Goal: Task Accomplishment & Management: Use online tool/utility

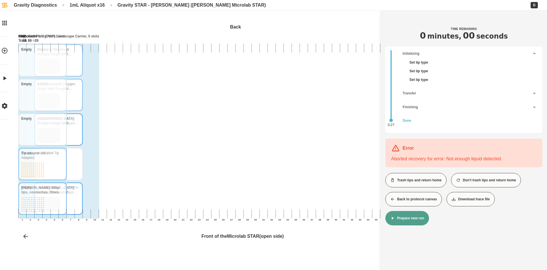
click at [416, 195] on button "Back to protocol canvas" at bounding box center [414, 199] width 57 height 14
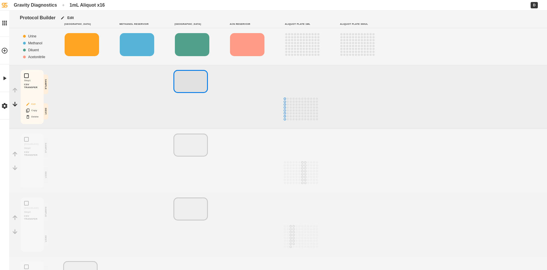
click at [34, 105] on button "Edit" at bounding box center [32, 103] width 18 height 7
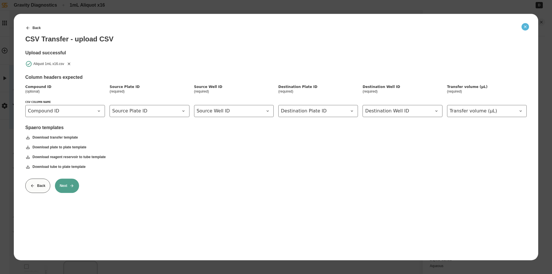
click at [522, 26] on button "Close" at bounding box center [524, 26] width 7 height 7
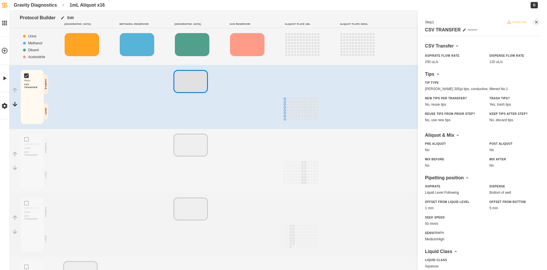
drag, startPoint x: 509, startPoint y: 23, endPoint x: 503, endPoint y: 25, distance: 6.0
click at [509, 24] on button "Disable step" at bounding box center [517, 21] width 25 height 7
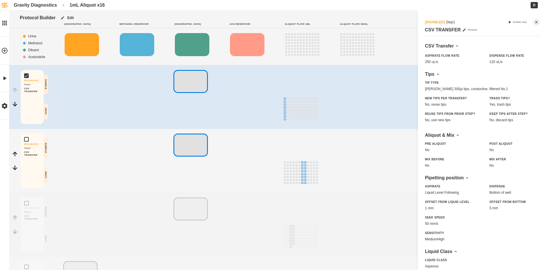
click at [86, 157] on div at bounding box center [86, 160] width 46 height 54
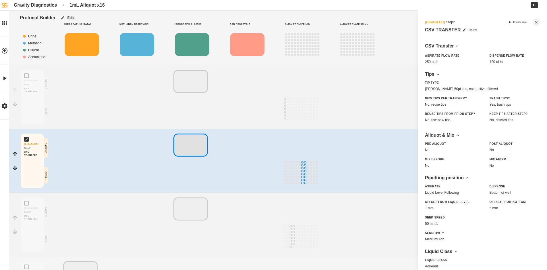
click at [508, 18] on div "[DISABLED] Step 2 Enable step CSV TRANSFER Rename" at bounding box center [482, 25] width 115 height 21
click at [508, 22] on button "Enable step" at bounding box center [517, 21] width 24 height 7
click at [33, 166] on button "Edit" at bounding box center [32, 167] width 18 height 7
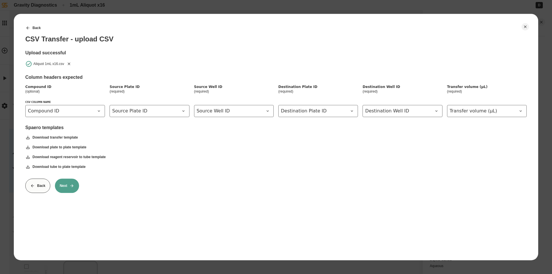
click at [65, 61] on div "Aliquot 1mL x16.csv" at bounding box center [275, 63] width 501 height 7
click at [69, 63] on icon "Remove" at bounding box center [69, 63] width 3 height 3
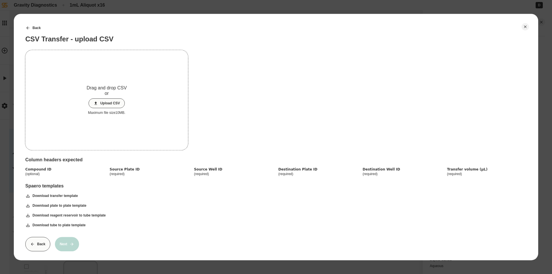
click at [120, 102] on button "Upload CSV" at bounding box center [106, 103] width 36 height 10
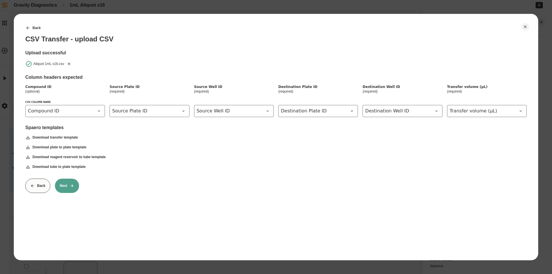
click at [71, 183] on icon at bounding box center [72, 185] width 5 height 5
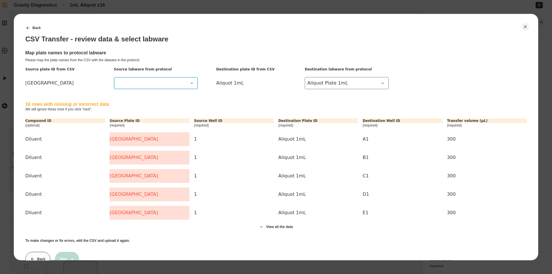
click at [173, 78] on Reservoir at bounding box center [156, 83] width 84 height 12
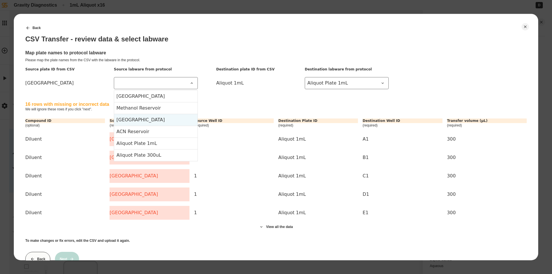
click at [145, 120] on Reservoir-item-2 "[GEOGRAPHIC_DATA]" at bounding box center [155, 120] width 83 height 12
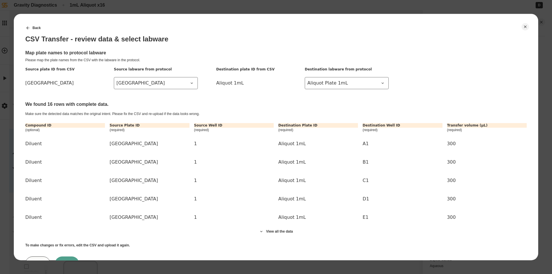
scroll to position [26, 0]
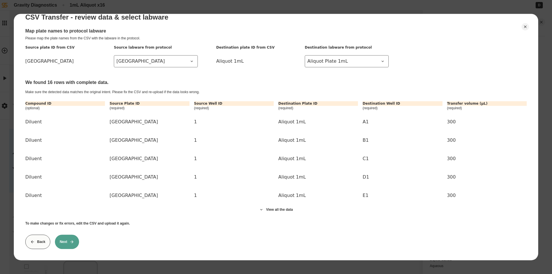
click at [68, 239] on button "Next" at bounding box center [67, 241] width 24 height 14
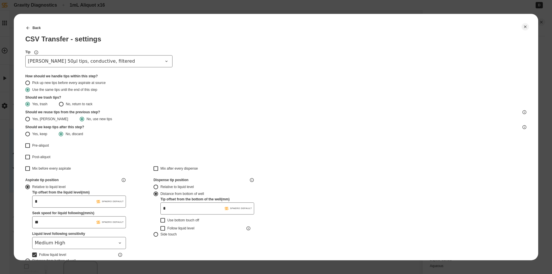
type input "*******"
click at [135, 62] on span "[PERSON_NAME] 50µl tips, conductive, filtered" at bounding box center [95, 61] width 135 height 7
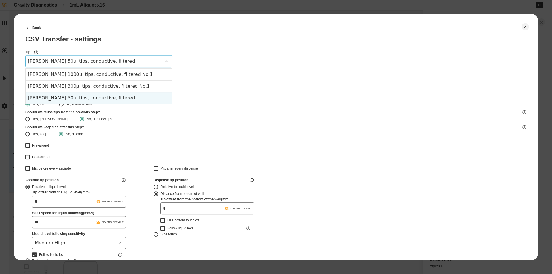
type input "*******"
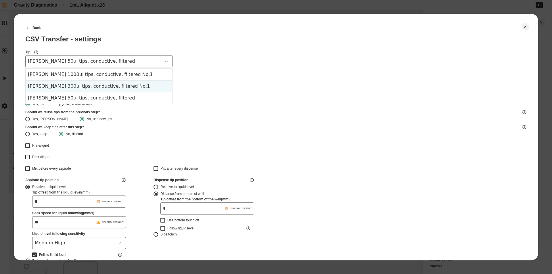
click at [118, 83] on div "[PERSON_NAME] 300µl tips, conductive, filtered No.1" at bounding box center [99, 86] width 147 height 12
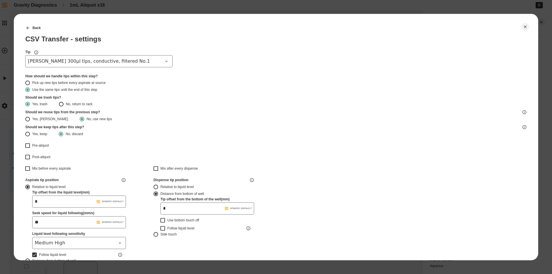
type input "*******"
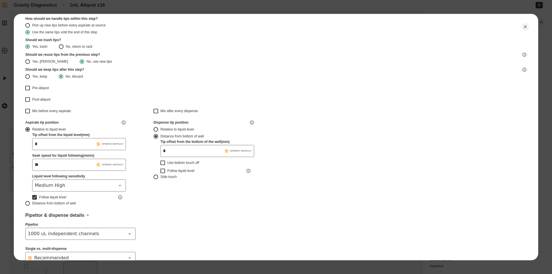
type input "*******"
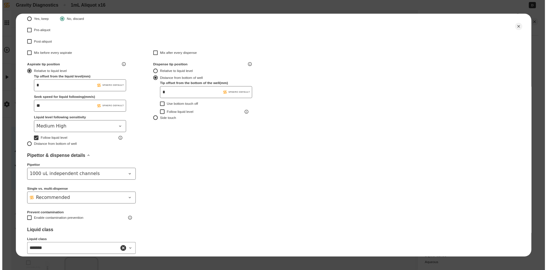
scroll to position [151, 0]
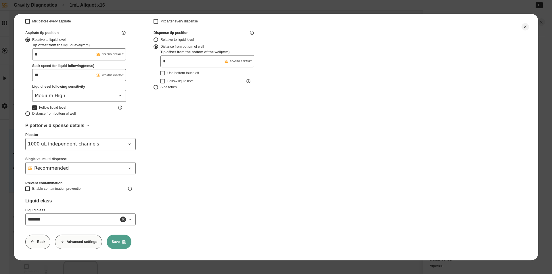
click at [120, 237] on button "Save" at bounding box center [119, 241] width 25 height 14
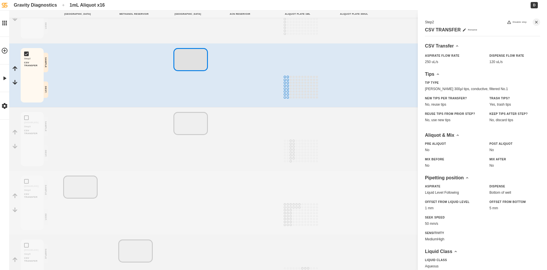
scroll to position [16, 0]
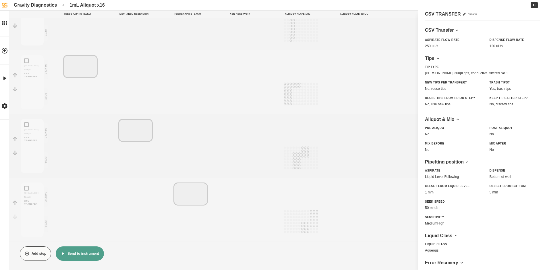
click at [80, 255] on button "Send to instrument" at bounding box center [80, 253] width 48 height 14
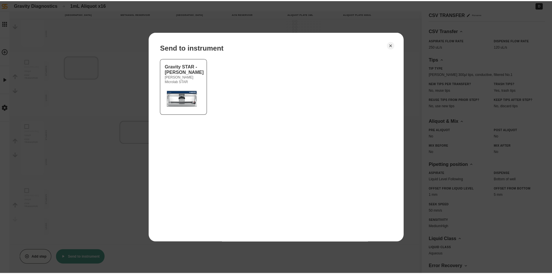
scroll to position [11, 0]
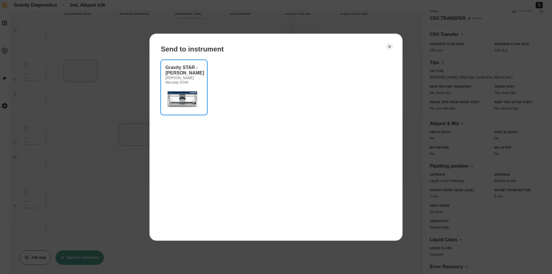
click at [187, 96] on img at bounding box center [183, 98] width 34 height 23
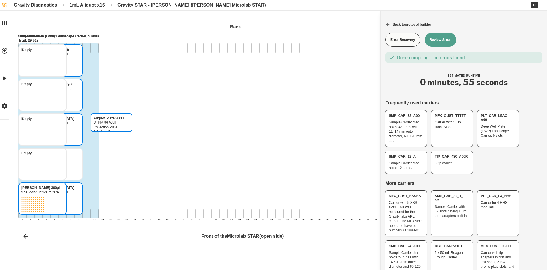
drag, startPoint x: 121, startPoint y: 139, endPoint x: 121, endPoint y: 171, distance: 32.2
click at [120, 172] on div "Aliquot Plate 300uL DTPM 96-Well Collection Plate, 2.2mL, V-Bottom, Square-Top …" at bounding box center [324, 132] width 613 height 224
click at [442, 46] on button "Review & run" at bounding box center [441, 40] width 32 height 14
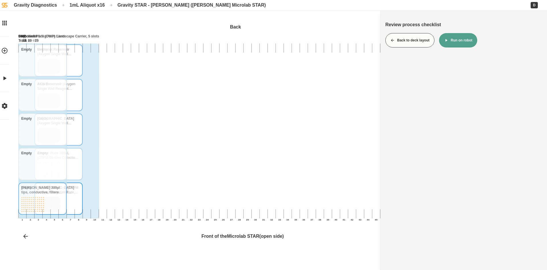
click at [448, 43] on icon at bounding box center [446, 40] width 5 height 5
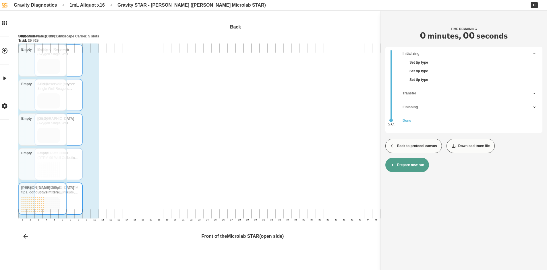
click at [414, 145] on button "Back to protocol canvas" at bounding box center [414, 145] width 57 height 14
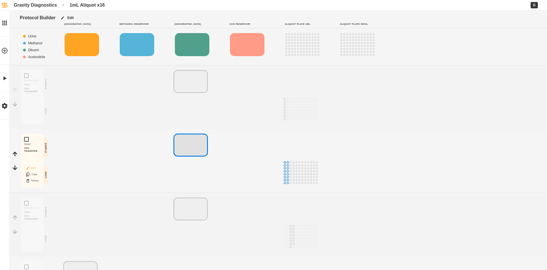
click at [34, 169] on button "Edit" at bounding box center [32, 167] width 18 height 7
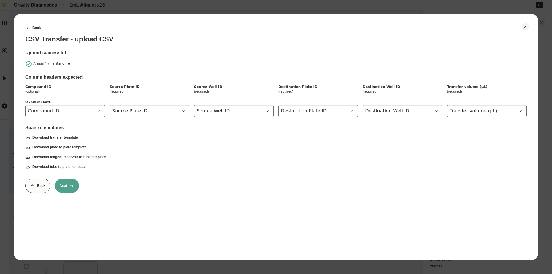
click at [68, 66] on icon "Remove" at bounding box center [69, 63] width 5 height 5
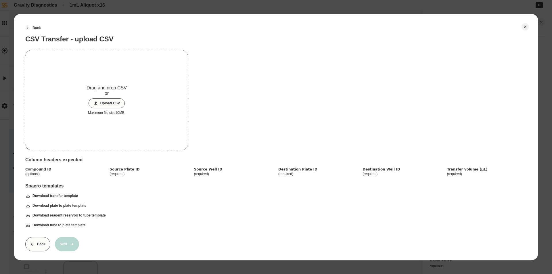
click at [104, 105] on button "Upload CSV" at bounding box center [106, 103] width 36 height 10
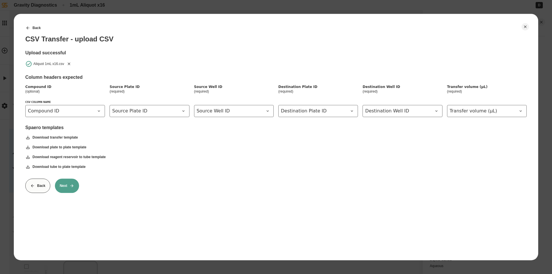
click at [69, 182] on button "Next" at bounding box center [67, 185] width 24 height 14
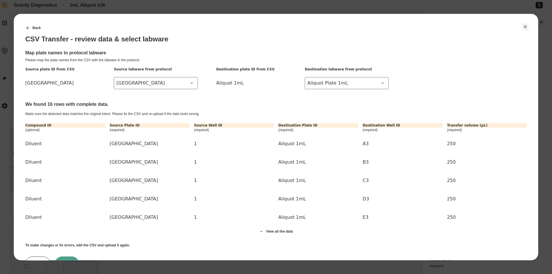
scroll to position [26, 0]
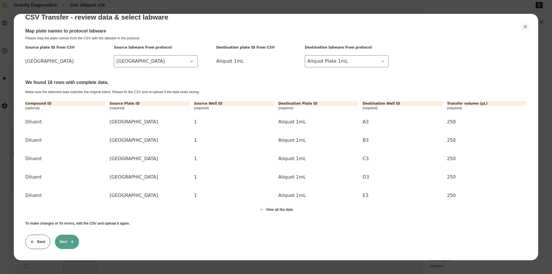
click at [63, 239] on button "Next" at bounding box center [67, 241] width 24 height 14
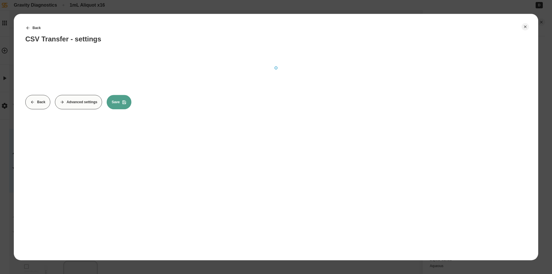
scroll to position [0, 0]
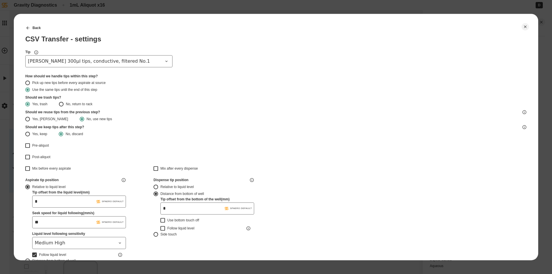
type input "*******"
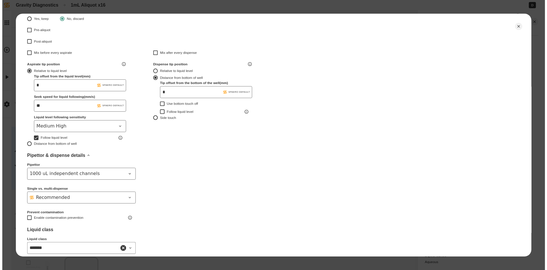
scroll to position [144, 0]
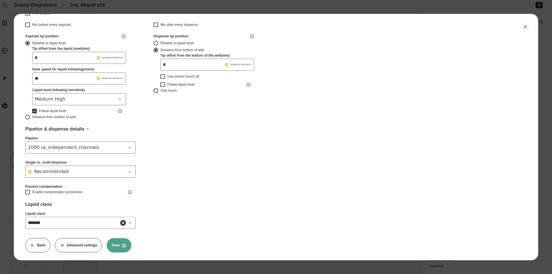
click at [124, 244] on icon at bounding box center [124, 245] width 5 height 5
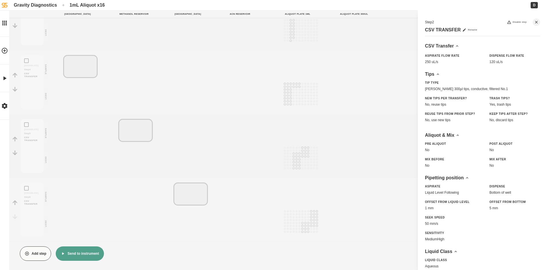
click at [73, 251] on button "Send to instrument" at bounding box center [80, 253] width 48 height 14
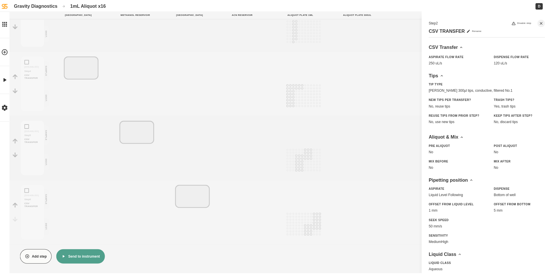
scroll to position [201, 0]
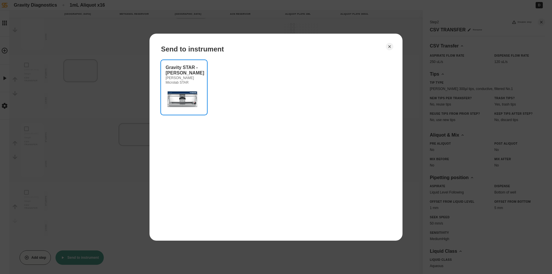
click at [188, 92] on img at bounding box center [183, 98] width 34 height 23
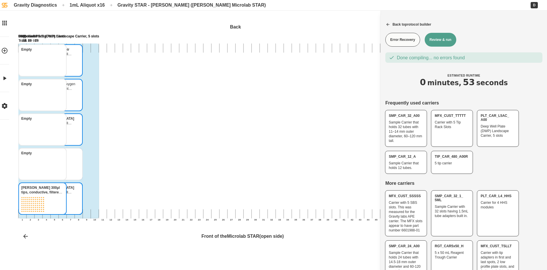
click at [443, 42] on button "Review & run" at bounding box center [441, 40] width 32 height 14
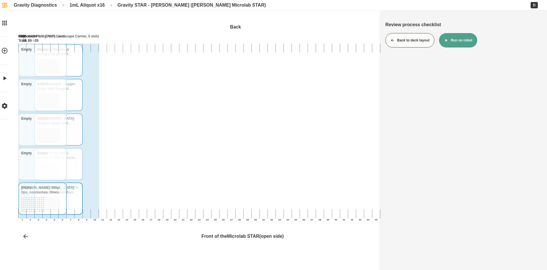
click at [463, 41] on button "Run on robot" at bounding box center [458, 40] width 38 height 14
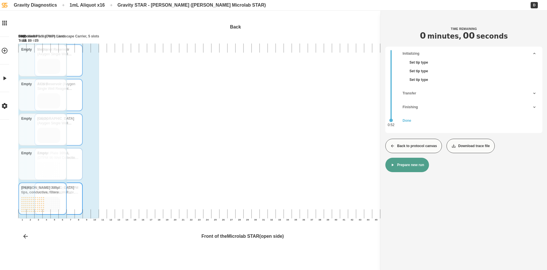
click at [413, 145] on button "Back to protocol canvas" at bounding box center [414, 145] width 57 height 14
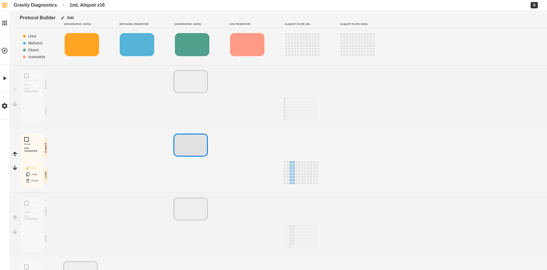
click at [35, 168] on button "Edit" at bounding box center [32, 167] width 18 height 7
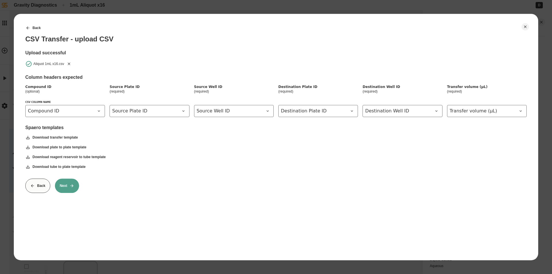
click at [70, 64] on icon "Remove" at bounding box center [69, 63] width 5 height 5
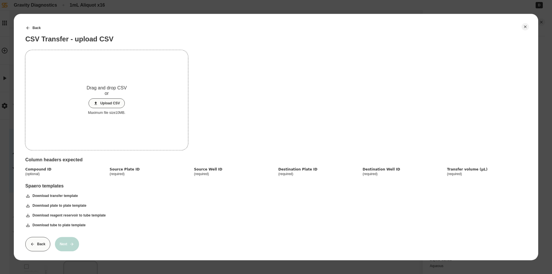
click at [110, 103] on button "Upload CSV" at bounding box center [106, 103] width 36 height 10
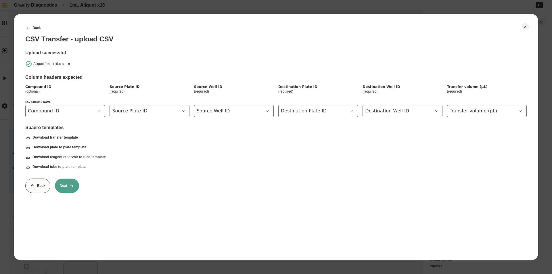
click at [65, 186] on button "Next" at bounding box center [67, 185] width 24 height 14
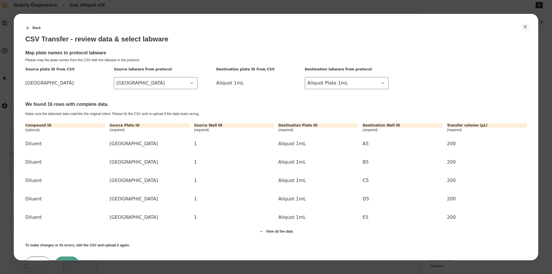
scroll to position [26, 0]
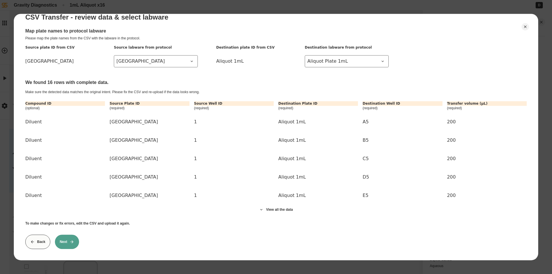
click at [74, 239] on icon at bounding box center [72, 241] width 5 height 5
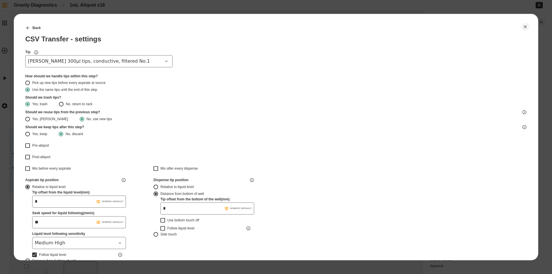
type input "*******"
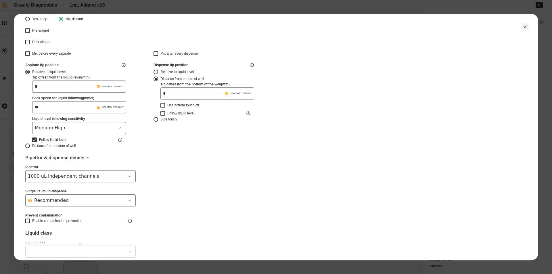
type input "*******"
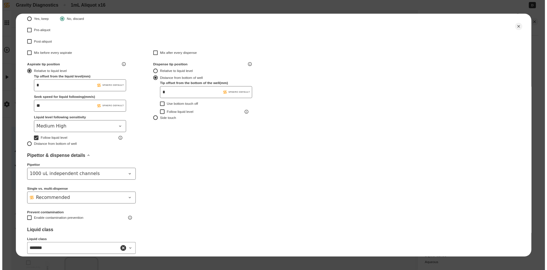
scroll to position [151, 0]
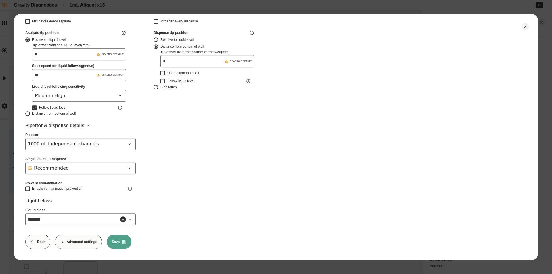
click at [120, 238] on button "Save" at bounding box center [119, 241] width 25 height 14
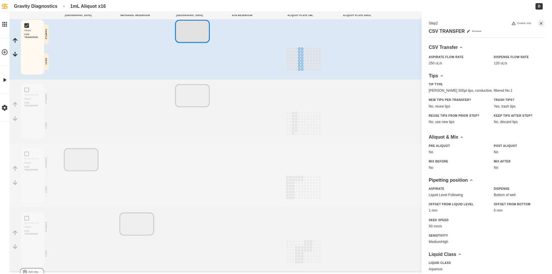
scroll to position [201, 0]
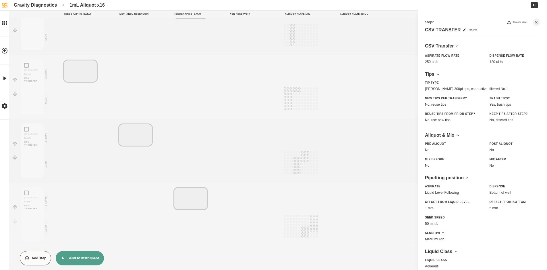
click at [86, 258] on button "Send to instrument" at bounding box center [80, 258] width 48 height 14
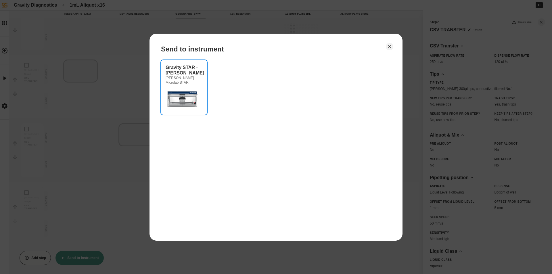
click at [171, 88] on img at bounding box center [183, 98] width 34 height 23
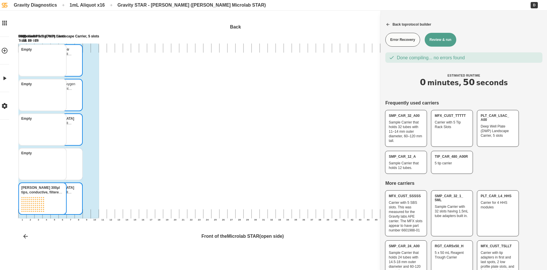
click at [450, 42] on button "Review & run" at bounding box center [441, 40] width 32 height 14
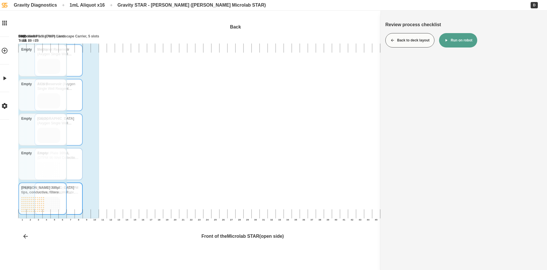
click at [451, 43] on button "Run on robot" at bounding box center [458, 40] width 38 height 14
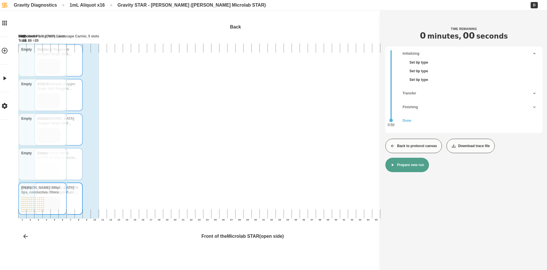
click at [395, 144] on button "Back to protocol canvas" at bounding box center [414, 145] width 57 height 14
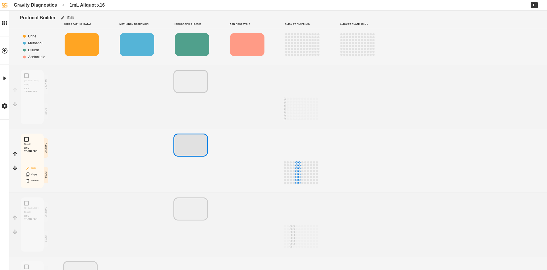
click at [32, 168] on button "Edit" at bounding box center [32, 167] width 18 height 7
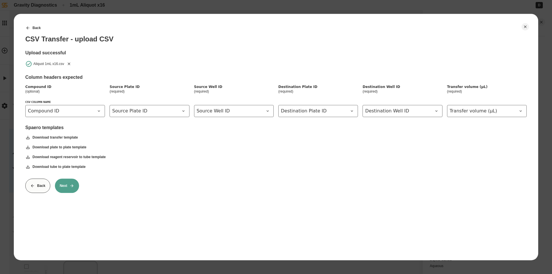
click at [67, 63] on icon "Remove" at bounding box center [69, 63] width 5 height 5
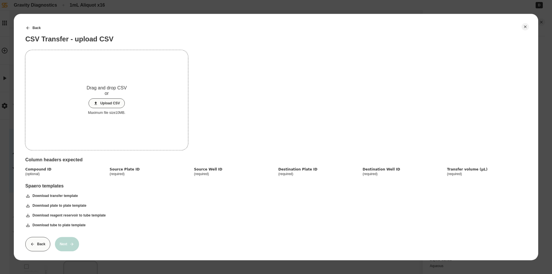
click at [116, 101] on button "Upload CSV" at bounding box center [106, 103] width 36 height 10
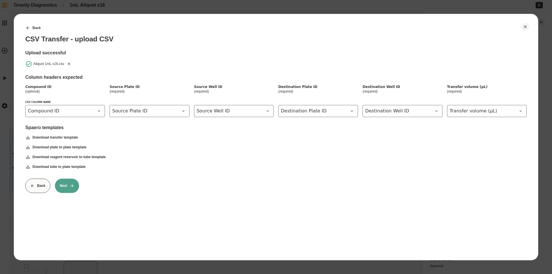
click at [76, 188] on button "Next" at bounding box center [67, 185] width 24 height 14
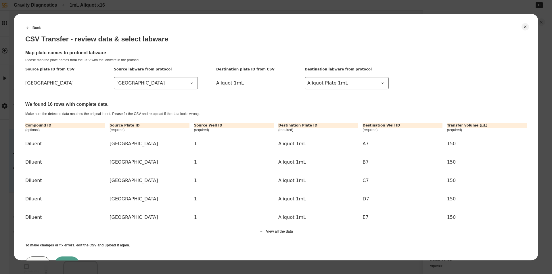
scroll to position [26, 0]
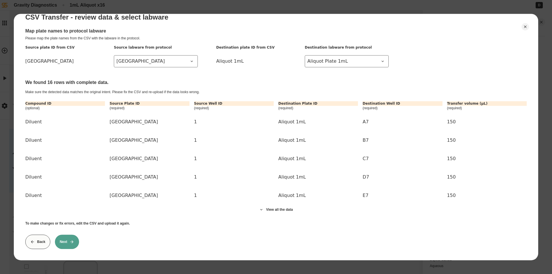
click at [66, 241] on button "Next" at bounding box center [67, 241] width 24 height 14
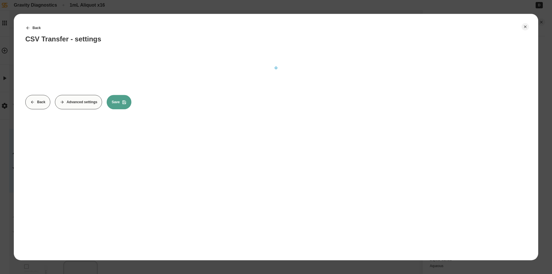
scroll to position [0, 0]
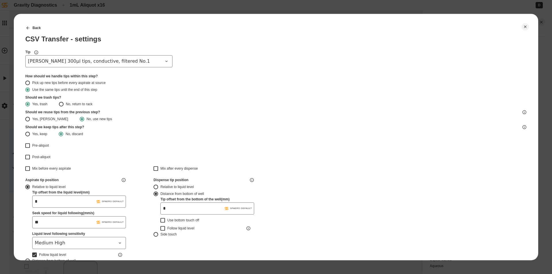
type input "*******"
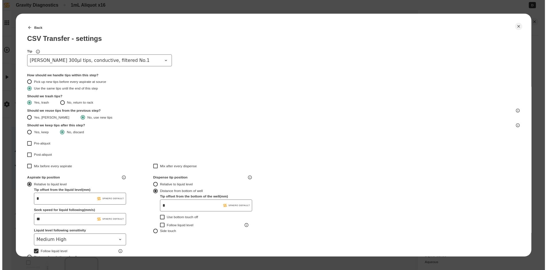
scroll to position [144, 0]
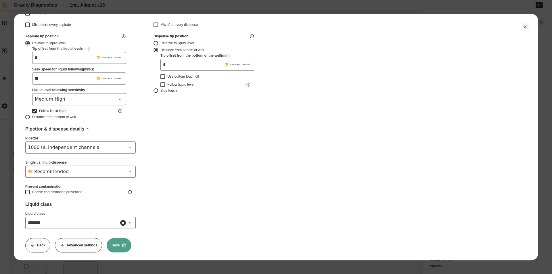
click at [119, 247] on button "Save" at bounding box center [119, 245] width 25 height 14
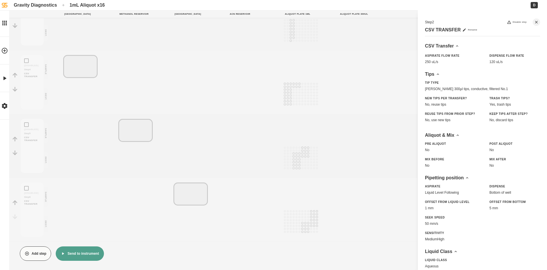
click at [83, 251] on button "Send to instrument" at bounding box center [80, 253] width 48 height 14
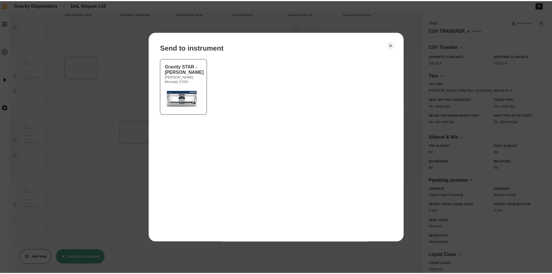
scroll to position [201, 0]
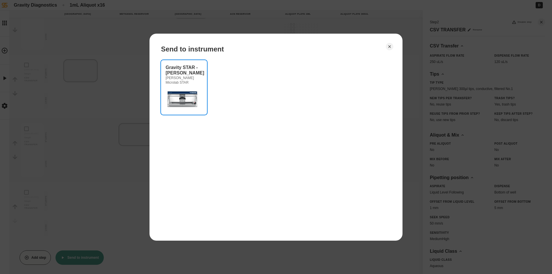
click at [184, 99] on img at bounding box center [183, 98] width 34 height 23
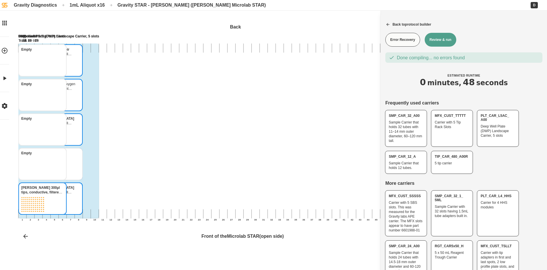
click at [436, 42] on button "Review & run" at bounding box center [441, 40] width 32 height 14
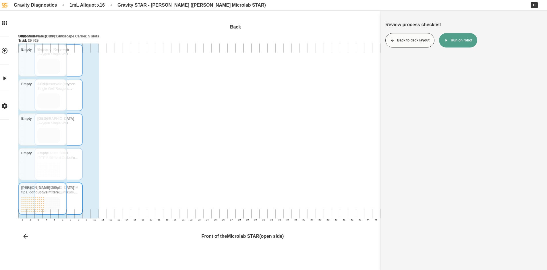
click at [471, 42] on button "Run on robot" at bounding box center [458, 40] width 38 height 14
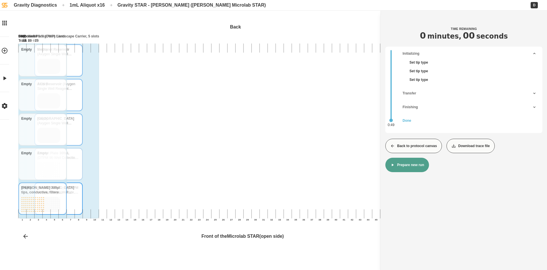
click at [397, 145] on button "Back to protocol canvas" at bounding box center [414, 145] width 57 height 14
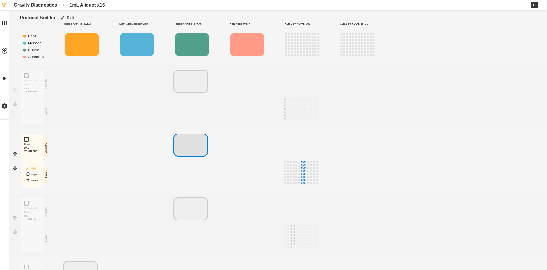
click at [29, 167] on icon "Block actions" at bounding box center [28, 168] width 5 height 5
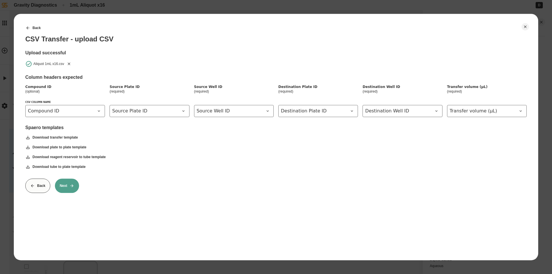
click at [70, 65] on icon "Remove" at bounding box center [69, 63] width 3 height 3
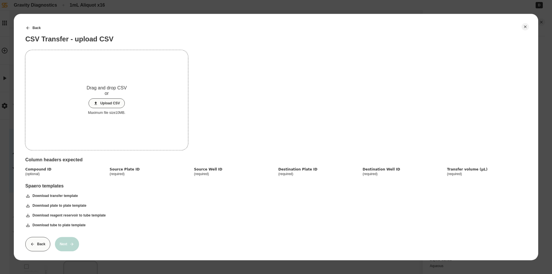
click at [102, 104] on button "Upload CSV" at bounding box center [106, 103] width 36 height 10
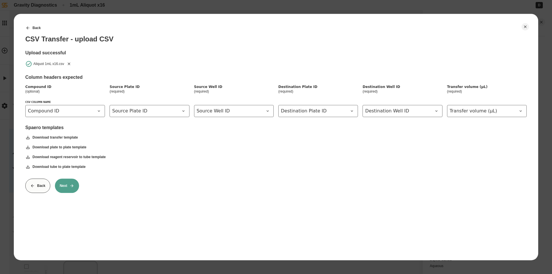
click at [75, 185] on button "Next" at bounding box center [67, 185] width 24 height 14
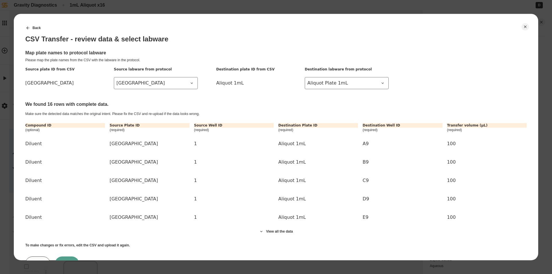
scroll to position [26, 0]
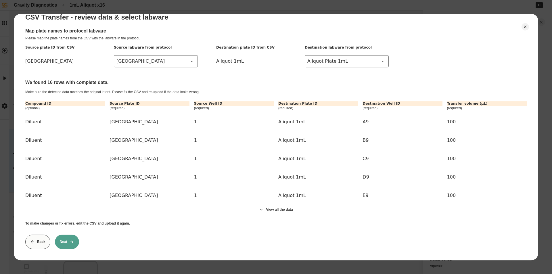
click at [69, 236] on button "Next" at bounding box center [67, 241] width 24 height 14
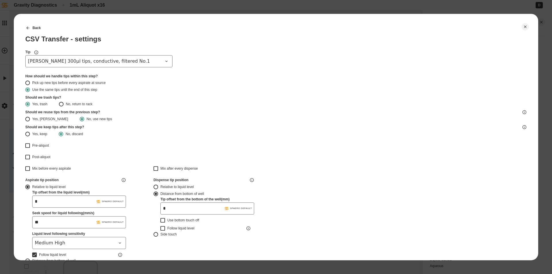
type input "*******"
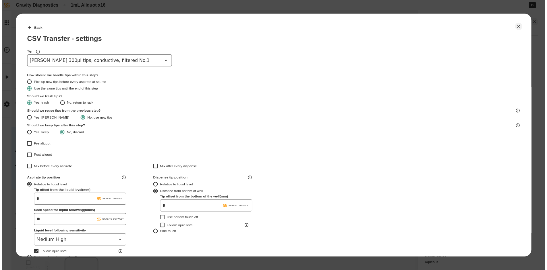
scroll to position [151, 0]
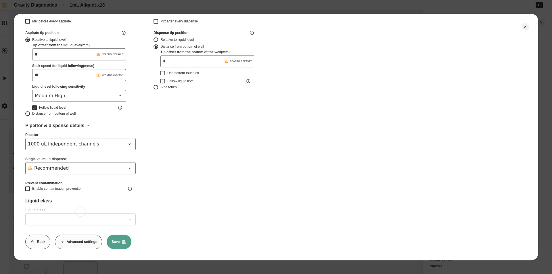
type input "*******"
click at [119, 235] on button "Save" at bounding box center [119, 241] width 25 height 14
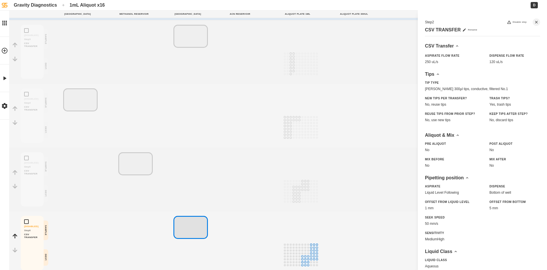
scroll to position [206, 0]
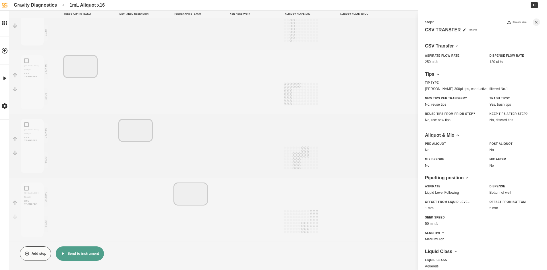
click at [96, 251] on button "Send to instrument" at bounding box center [80, 253] width 48 height 14
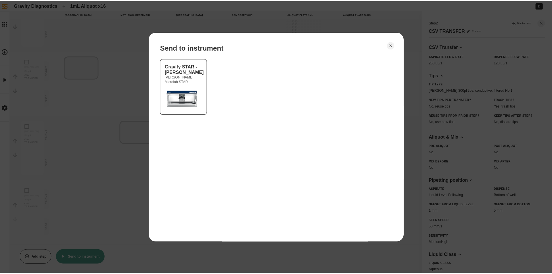
scroll to position [201, 0]
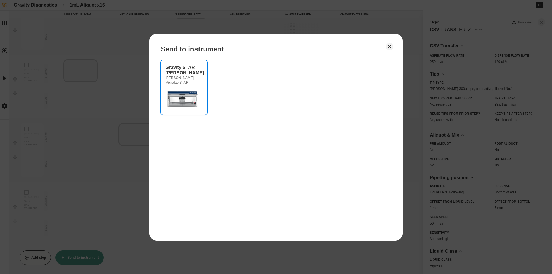
click at [181, 91] on img at bounding box center [183, 98] width 34 height 23
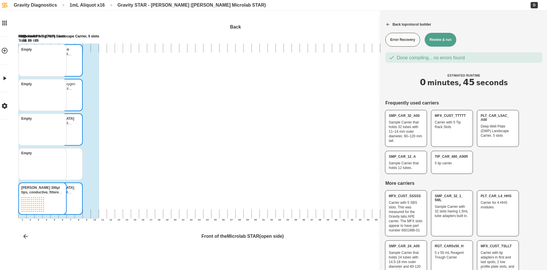
click at [437, 42] on button "Review & run" at bounding box center [441, 40] width 32 height 14
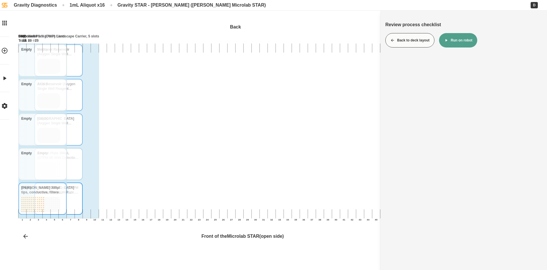
click at [464, 36] on button "Run on robot" at bounding box center [458, 40] width 38 height 14
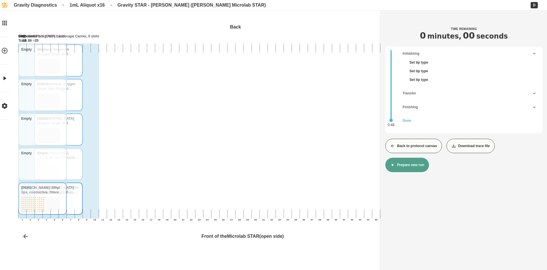
click at [416, 149] on button "Back to protocol canvas" at bounding box center [414, 145] width 57 height 14
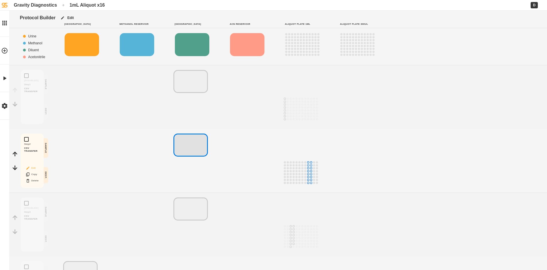
click at [31, 169] on button "Edit" at bounding box center [32, 167] width 18 height 7
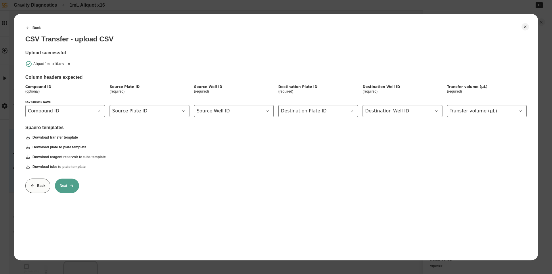
click at [67, 63] on icon "Remove" at bounding box center [69, 63] width 5 height 5
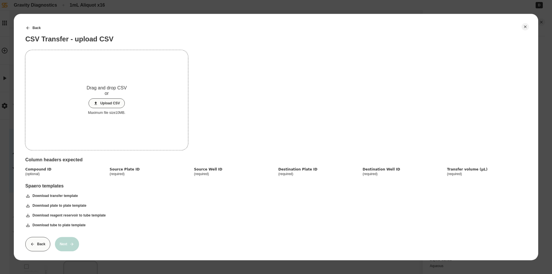
click at [107, 102] on button "Upload CSV" at bounding box center [106, 103] width 36 height 10
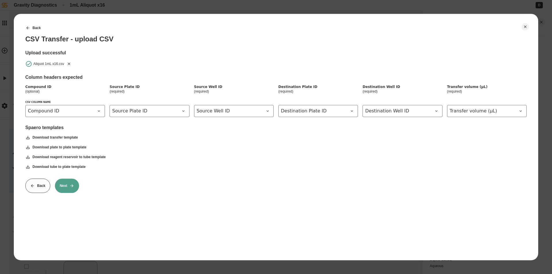
click at [69, 183] on button "Next" at bounding box center [67, 185] width 24 height 14
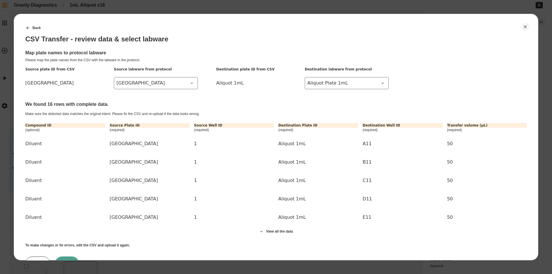
scroll to position [26, 0]
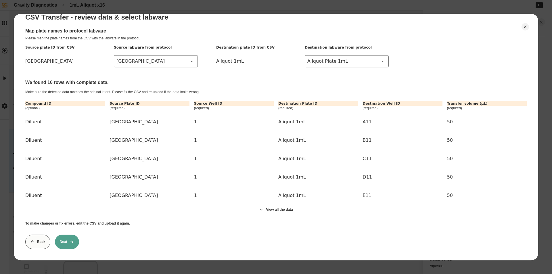
click at [73, 239] on icon at bounding box center [72, 241] width 5 height 5
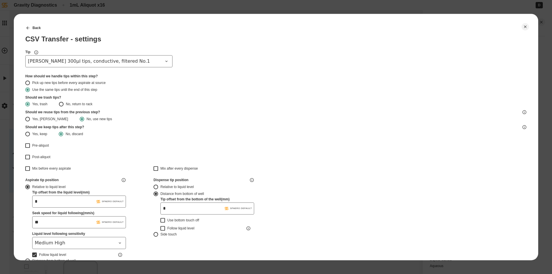
type input "*******"
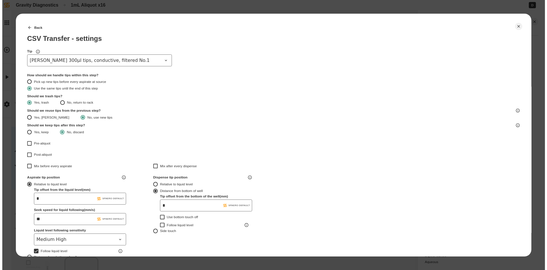
scroll to position [144, 0]
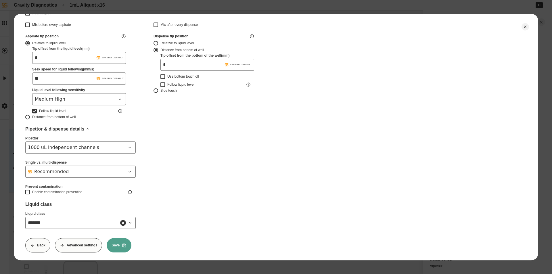
click at [119, 246] on button "Save" at bounding box center [119, 245] width 25 height 14
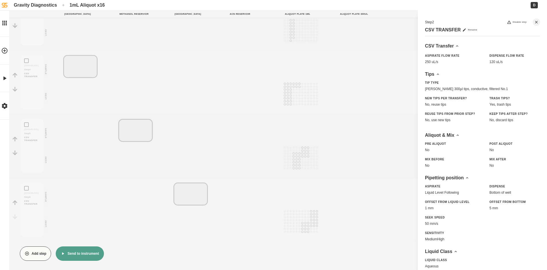
click at [86, 254] on button "Send to instrument" at bounding box center [80, 253] width 48 height 14
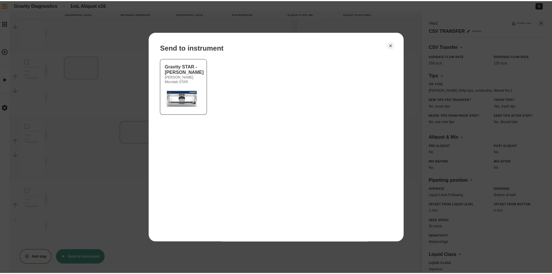
scroll to position [201, 0]
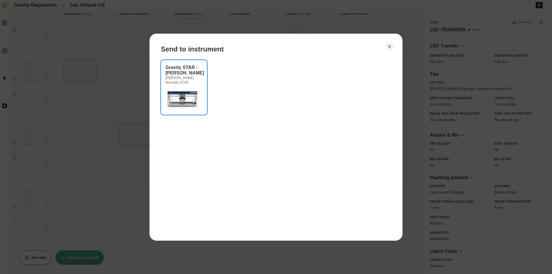
click at [192, 91] on img at bounding box center [183, 98] width 34 height 23
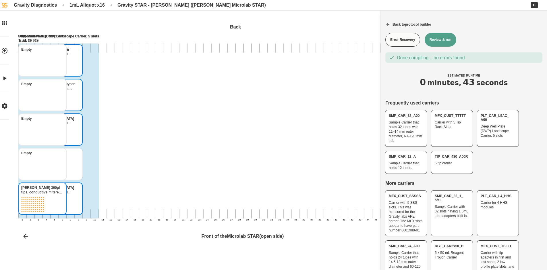
click at [439, 40] on button "Review & run" at bounding box center [441, 40] width 32 height 14
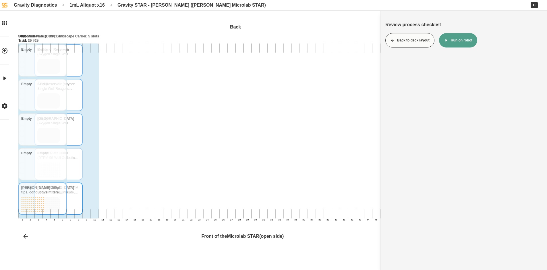
click at [411, 39] on button "Back to deck layout" at bounding box center [410, 40] width 49 height 14
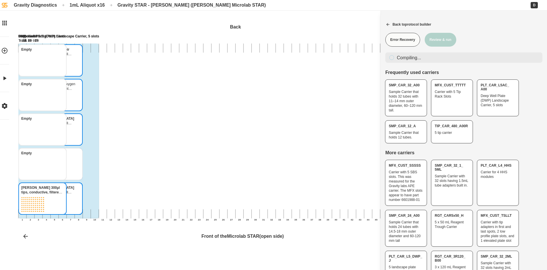
click at [408, 38] on button "Error Recovery" at bounding box center [403, 40] width 35 height 14
click at [382, 22] on button "Back to protocol builder" at bounding box center [464, 24] width 166 height 14
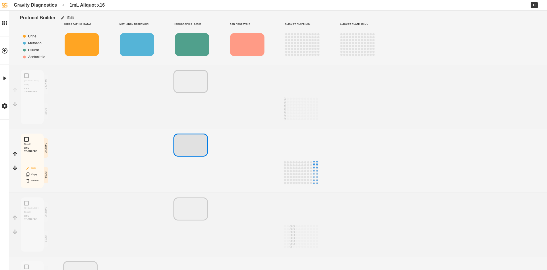
click at [36, 167] on button "Edit" at bounding box center [32, 167] width 18 height 7
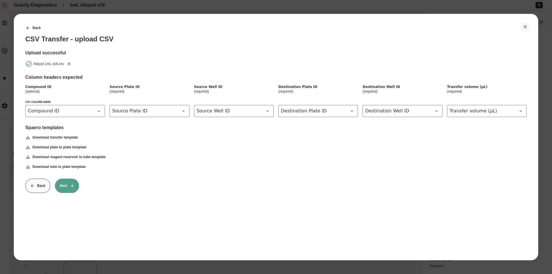
click at [64, 187] on button "Next" at bounding box center [67, 185] width 24 height 14
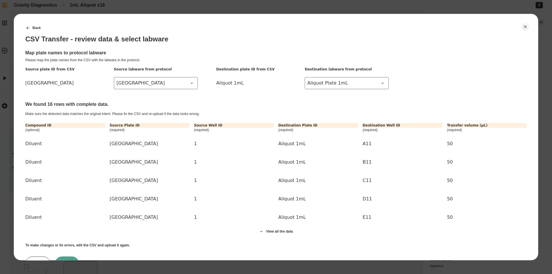
scroll to position [26, 0]
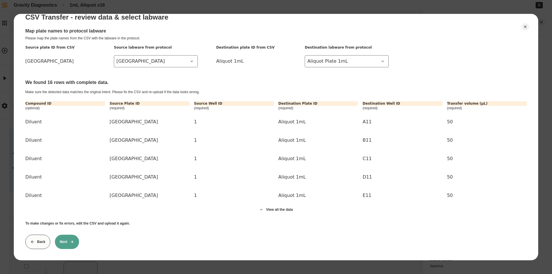
click at [70, 239] on icon at bounding box center [72, 241] width 5 height 5
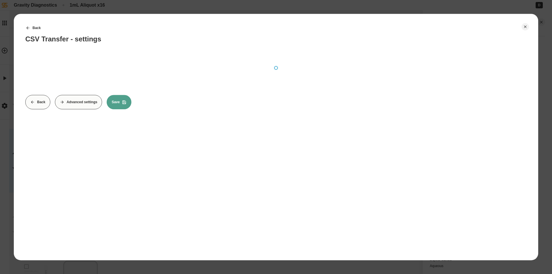
scroll to position [0, 0]
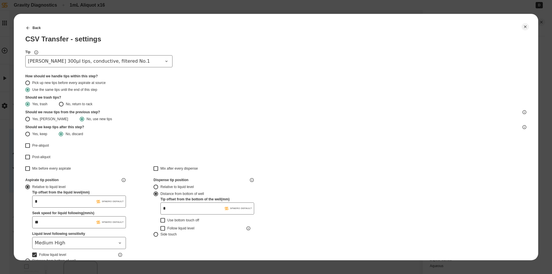
type input "*******"
click at [31, 29] on button "Back" at bounding box center [33, 28] width 25 height 14
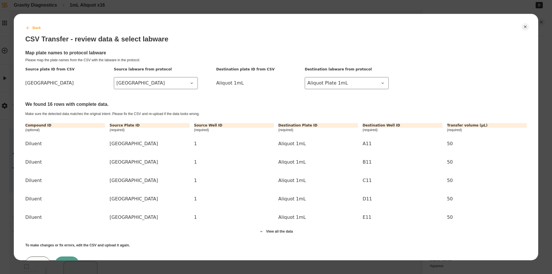
click at [33, 29] on button "Back" at bounding box center [33, 28] width 25 height 14
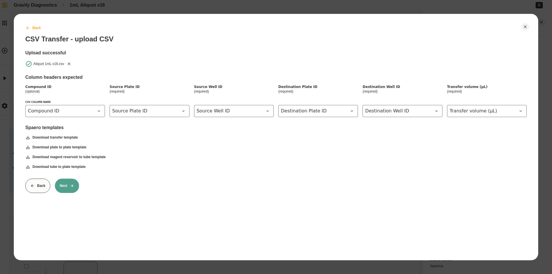
click at [35, 29] on button "Back" at bounding box center [33, 28] width 25 height 14
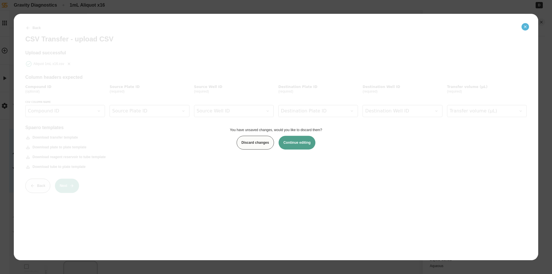
click at [525, 27] on icon "Close" at bounding box center [525, 26] width 3 height 3
click at [300, 143] on button "Continue editing" at bounding box center [296, 143] width 37 height 14
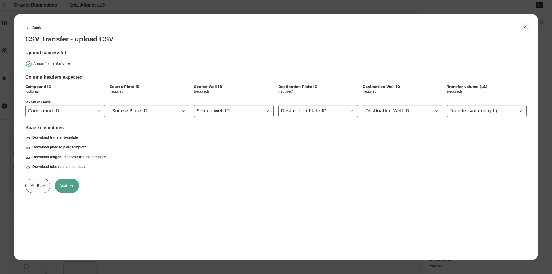
click at [63, 186] on button "Next" at bounding box center [67, 185] width 24 height 14
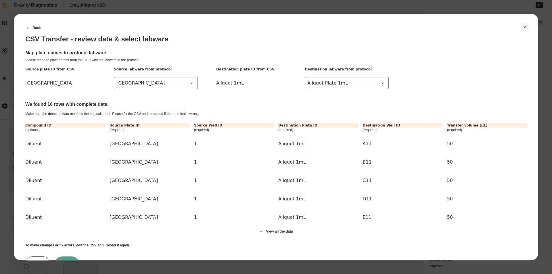
scroll to position [26, 0]
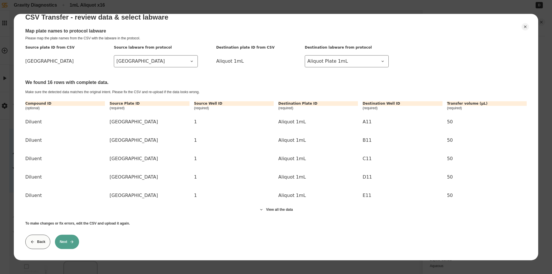
click at [58, 235] on button "Next" at bounding box center [67, 241] width 24 height 14
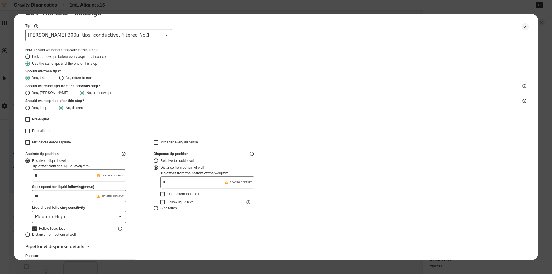
scroll to position [0, 0]
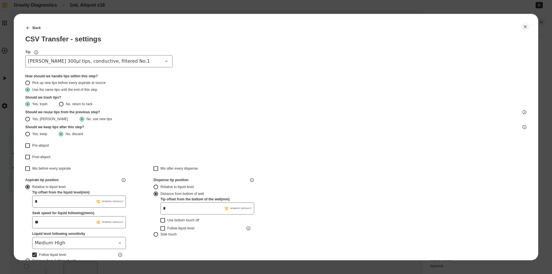
type input "*******"
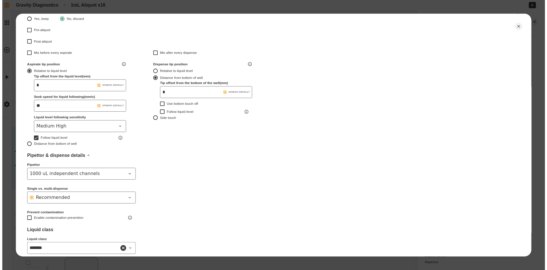
scroll to position [151, 0]
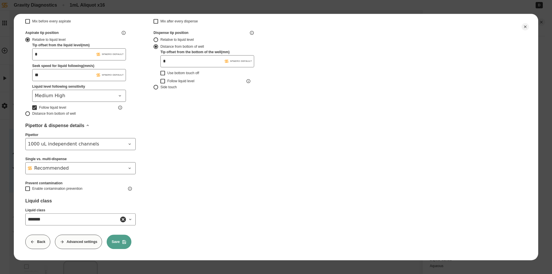
click at [115, 239] on button "Save" at bounding box center [119, 241] width 25 height 14
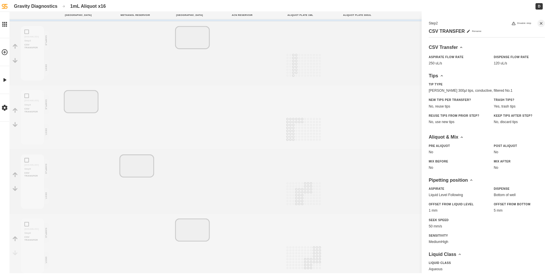
scroll to position [201, 0]
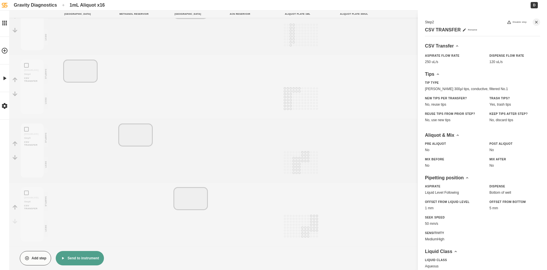
click at [81, 257] on button "Send to instrument" at bounding box center [80, 258] width 48 height 14
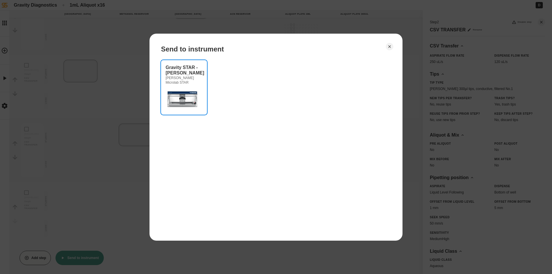
click at [195, 88] on img at bounding box center [183, 98] width 34 height 23
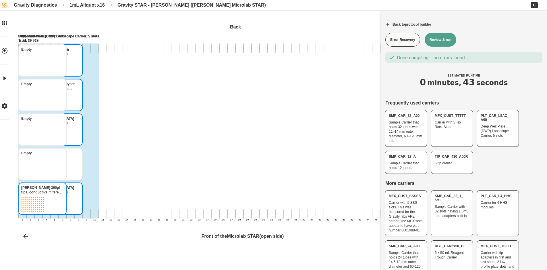
click at [454, 42] on button "Review & run" at bounding box center [441, 40] width 32 height 14
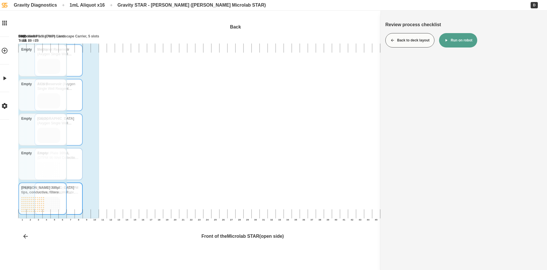
click at [455, 35] on button "Run on robot" at bounding box center [458, 40] width 38 height 14
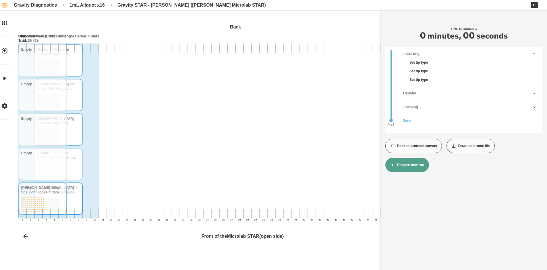
click at [425, 145] on button "Back to protocol canvas" at bounding box center [414, 145] width 57 height 14
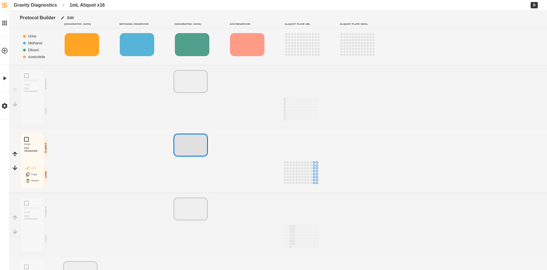
click at [30, 165] on button "Edit" at bounding box center [32, 167] width 18 height 7
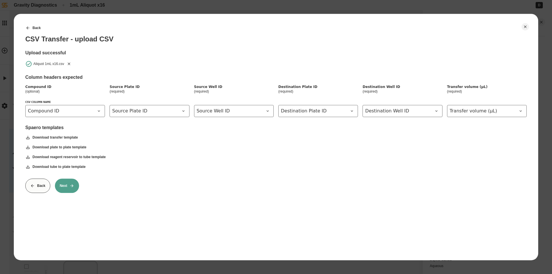
click at [68, 64] on icon "Remove" at bounding box center [69, 63] width 5 height 5
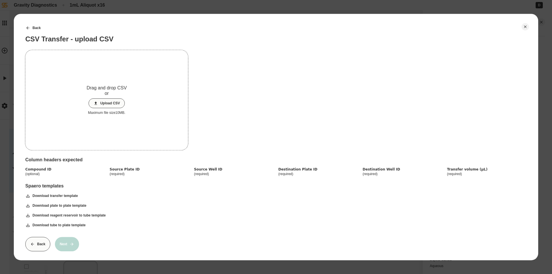
click at [103, 108] on button "Upload CSV" at bounding box center [106, 103] width 36 height 10
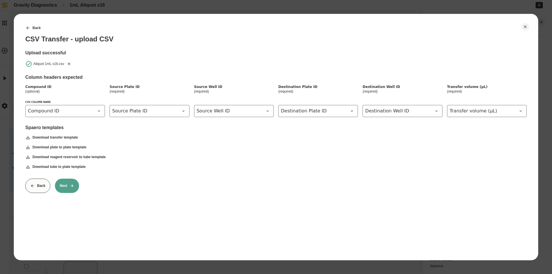
click at [72, 188] on icon at bounding box center [72, 185] width 5 height 5
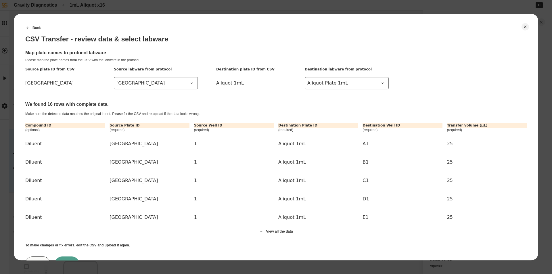
scroll to position [26, 0]
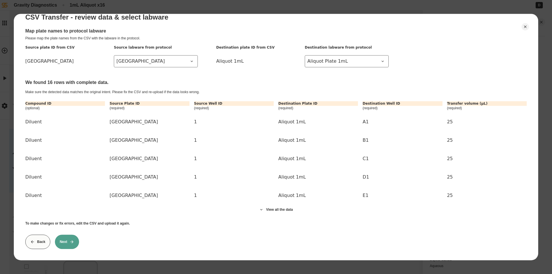
click at [69, 238] on button "Next" at bounding box center [67, 241] width 24 height 14
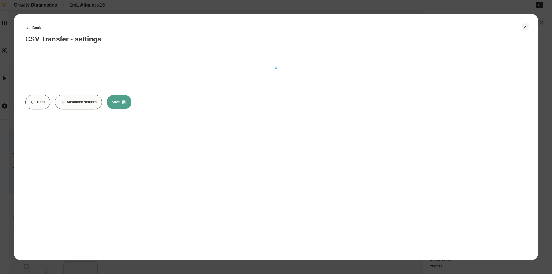
scroll to position [0, 0]
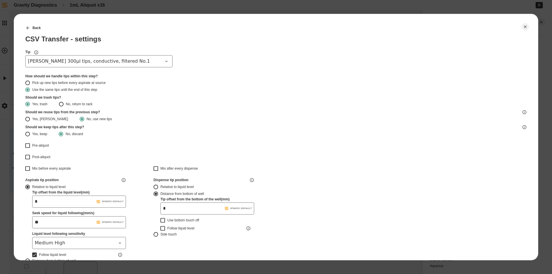
type input "*******"
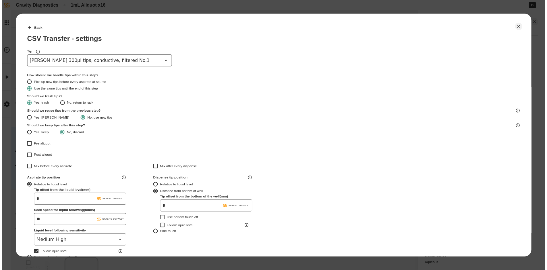
scroll to position [144, 0]
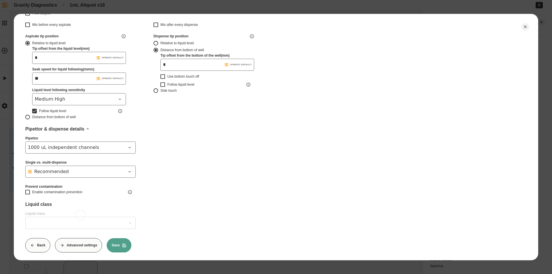
type input "*******"
click at [114, 245] on button "Save" at bounding box center [119, 245] width 25 height 14
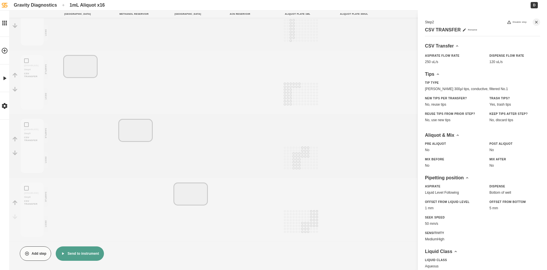
click at [99, 250] on button "Send to instrument" at bounding box center [80, 253] width 48 height 14
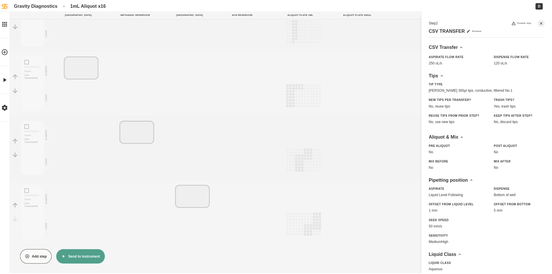
scroll to position [201, 0]
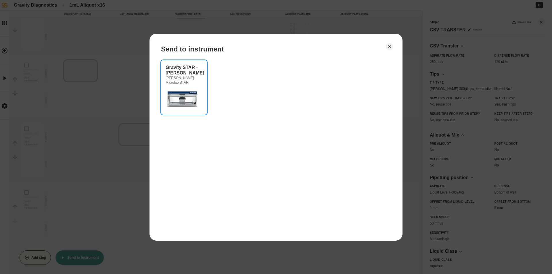
click at [178, 73] on div "Gravity STAR - [PERSON_NAME] Microlab STAR" at bounding box center [184, 75] width 37 height 20
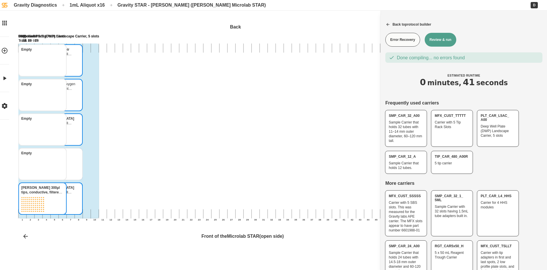
click at [438, 43] on button "Review & run" at bounding box center [441, 40] width 32 height 14
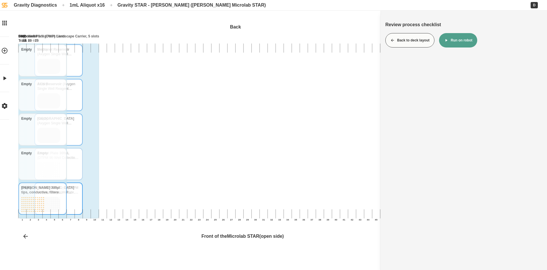
click at [453, 36] on button "Run on robot" at bounding box center [458, 40] width 38 height 14
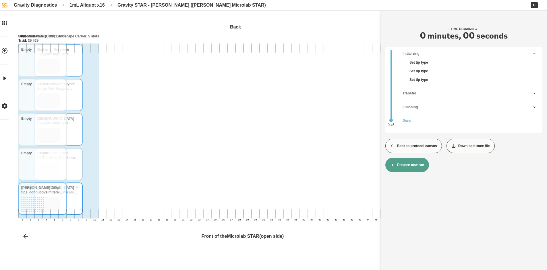
click at [432, 145] on button "Back to protocol canvas" at bounding box center [414, 145] width 57 height 14
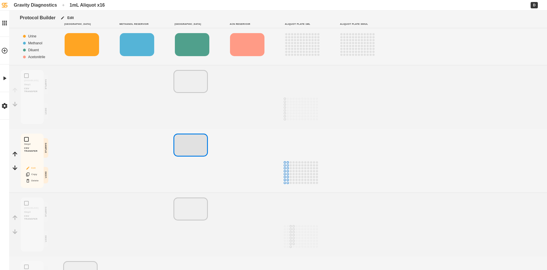
click at [36, 169] on button "Edit" at bounding box center [32, 167] width 18 height 7
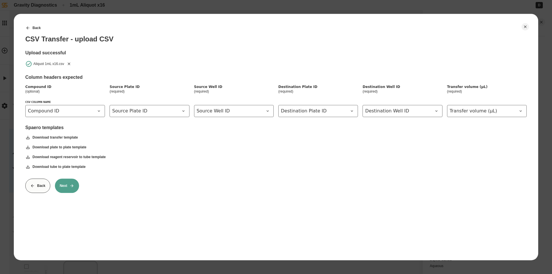
click at [68, 62] on icon "Remove" at bounding box center [69, 63] width 5 height 5
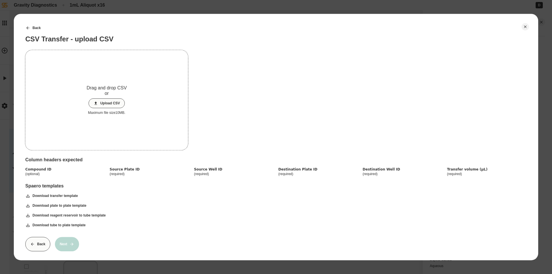
click at [101, 100] on button "Upload CSV" at bounding box center [106, 103] width 36 height 10
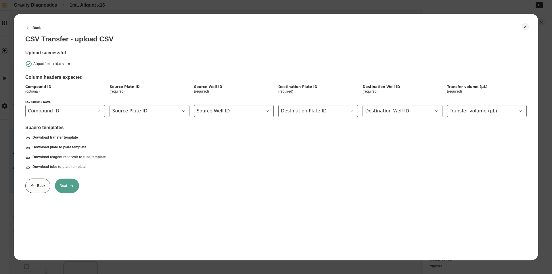
click at [68, 184] on button "Next" at bounding box center [67, 185] width 24 height 14
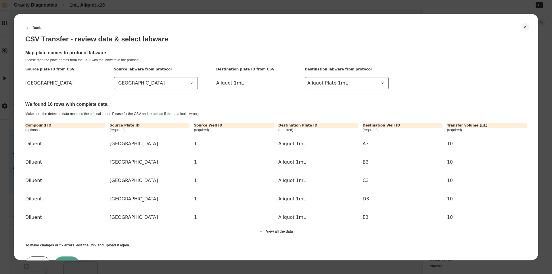
scroll to position [26, 0]
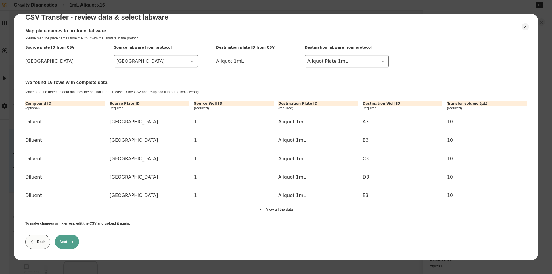
click at [64, 236] on button "Next" at bounding box center [67, 241] width 24 height 14
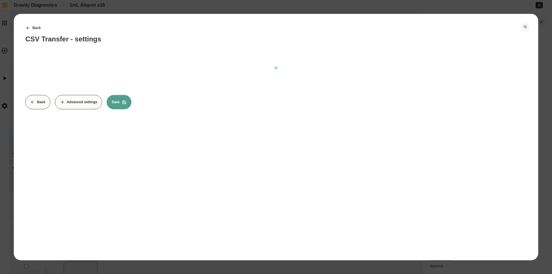
scroll to position [0, 0]
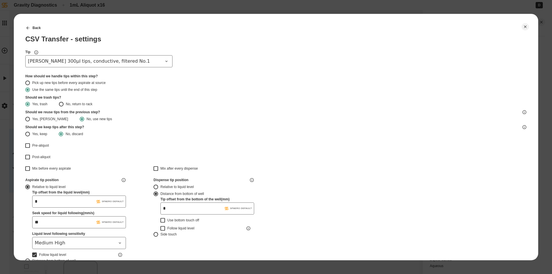
type input "*******"
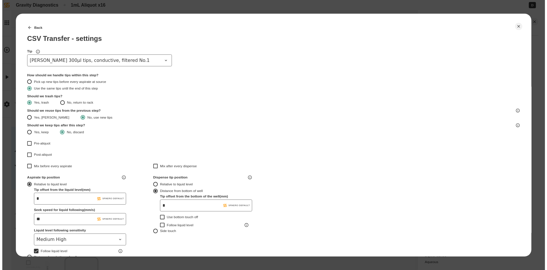
scroll to position [144, 0]
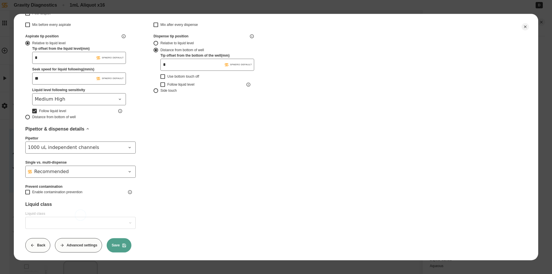
type input "*******"
click at [117, 244] on button "Save" at bounding box center [119, 245] width 25 height 14
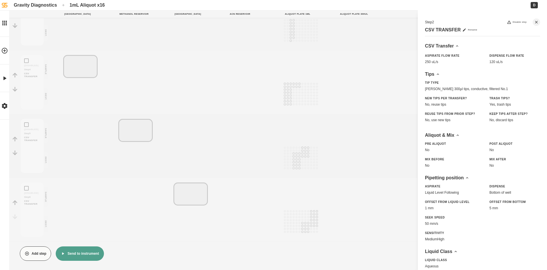
click at [83, 253] on button "Send to instrument" at bounding box center [80, 253] width 48 height 14
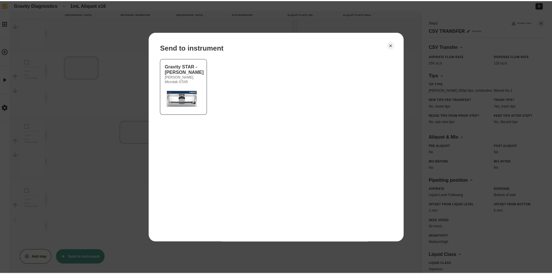
scroll to position [201, 0]
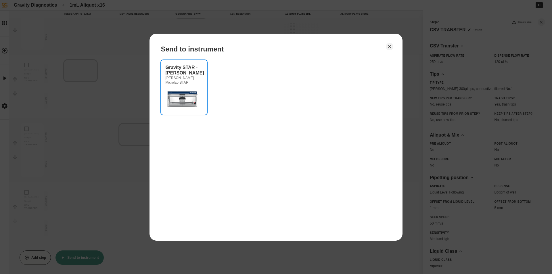
click at [199, 98] on img at bounding box center [183, 98] width 34 height 23
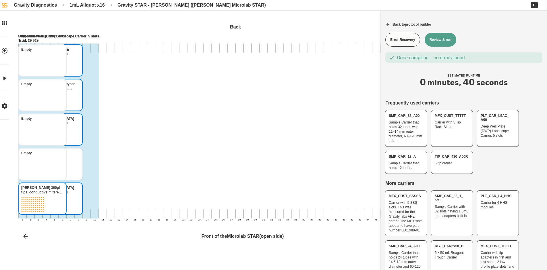
click at [438, 41] on button "Review & run" at bounding box center [441, 40] width 32 height 14
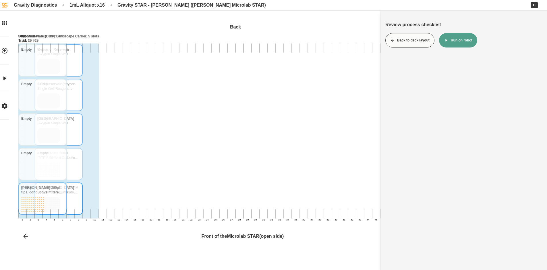
click at [446, 40] on icon at bounding box center [446, 40] width 5 height 5
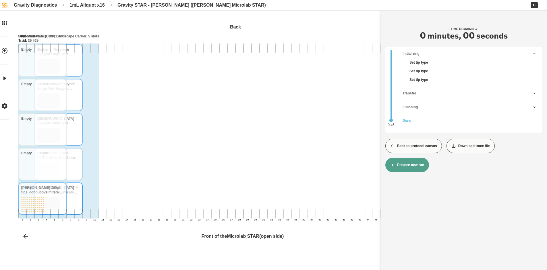
click at [395, 142] on button "Back to protocol canvas" at bounding box center [414, 145] width 57 height 14
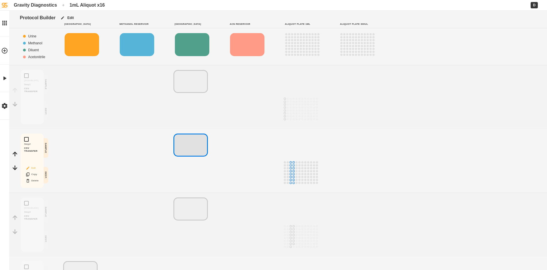
click at [32, 168] on button "Edit" at bounding box center [32, 167] width 18 height 7
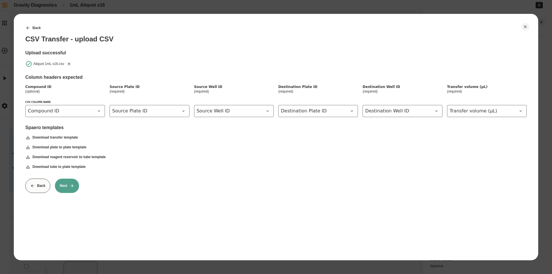
click at [71, 64] on icon "Remove" at bounding box center [69, 63] width 5 height 5
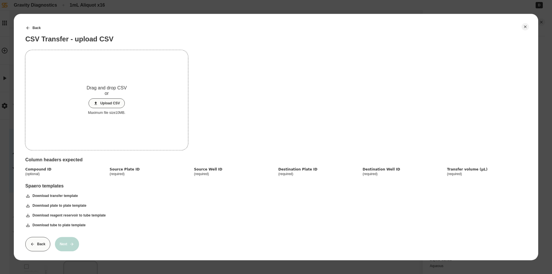
click at [114, 103] on button "Upload CSV" at bounding box center [106, 103] width 36 height 10
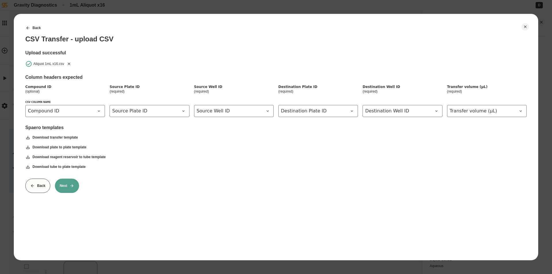
click at [66, 191] on button "Next" at bounding box center [67, 185] width 24 height 14
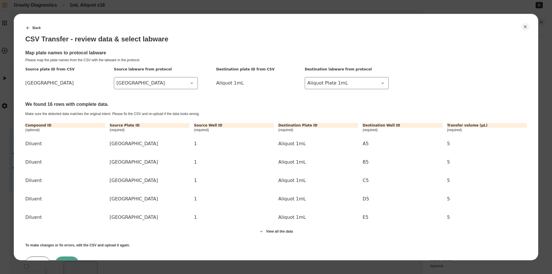
scroll to position [26, 0]
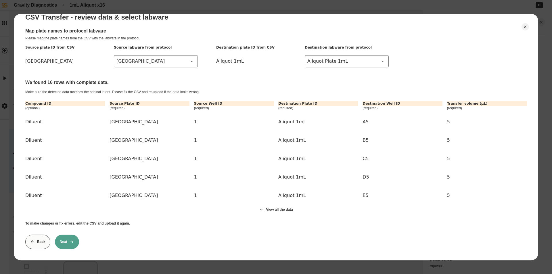
click at [68, 236] on button "Next" at bounding box center [67, 241] width 24 height 14
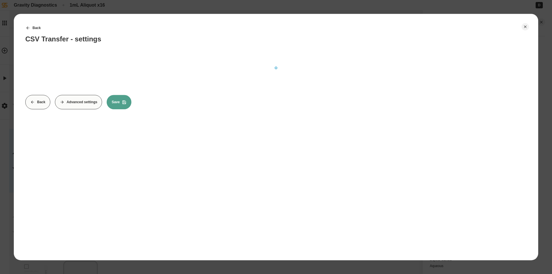
scroll to position [0, 0]
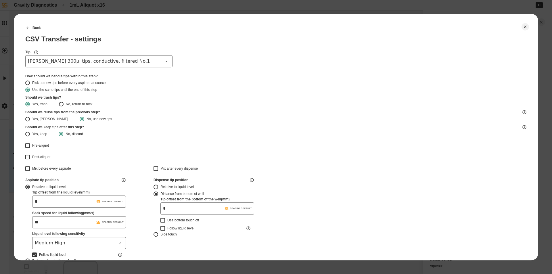
type input "*******"
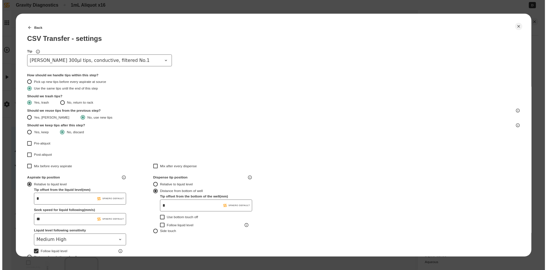
scroll to position [144, 0]
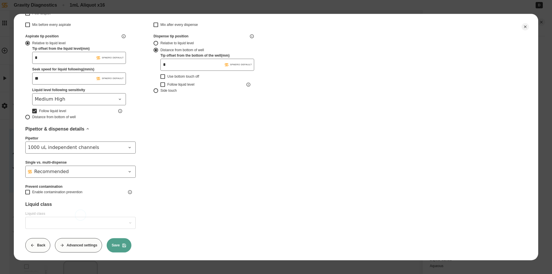
type input "*******"
click at [118, 244] on button "Save" at bounding box center [119, 245] width 25 height 14
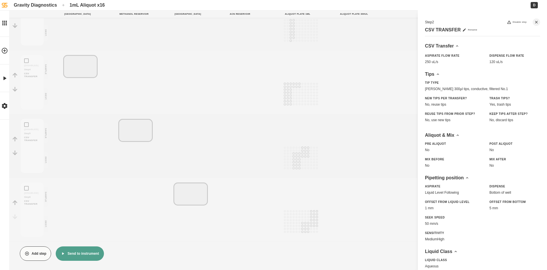
click at [76, 257] on button "Send to instrument" at bounding box center [80, 253] width 48 height 14
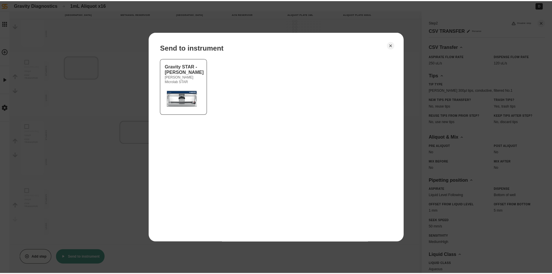
scroll to position [201, 0]
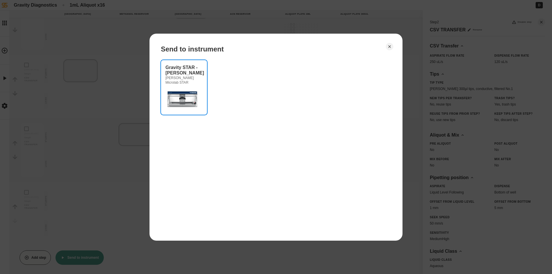
click at [168, 88] on img at bounding box center [183, 98] width 34 height 23
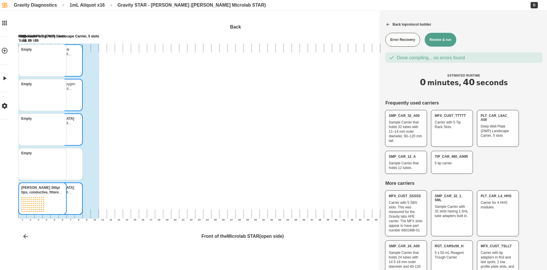
click at [450, 43] on button "Review & run" at bounding box center [441, 40] width 32 height 14
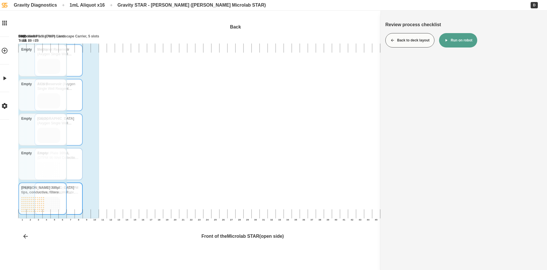
click at [464, 40] on button "Run on robot" at bounding box center [458, 40] width 38 height 14
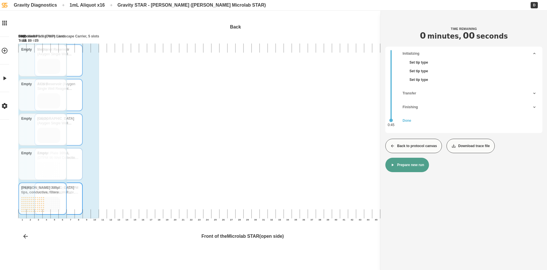
click at [423, 149] on button "Back to protocol canvas" at bounding box center [414, 145] width 57 height 14
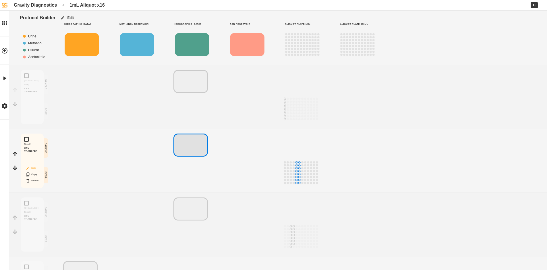
click at [31, 167] on button "Edit" at bounding box center [32, 167] width 18 height 7
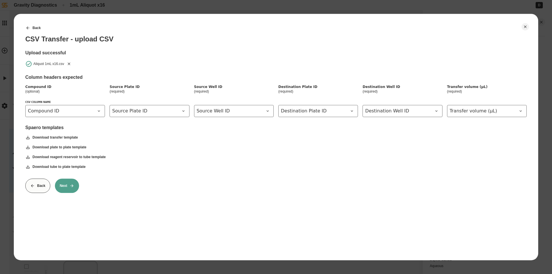
click at [70, 63] on icon "Remove" at bounding box center [69, 63] width 3 height 3
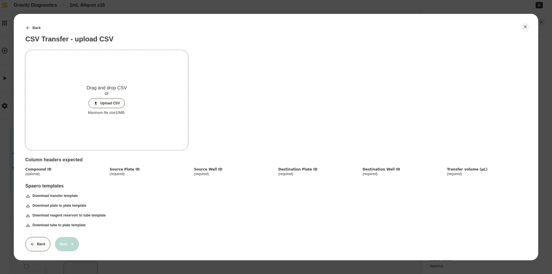
click at [99, 101] on button "Upload CSV" at bounding box center [106, 103] width 36 height 10
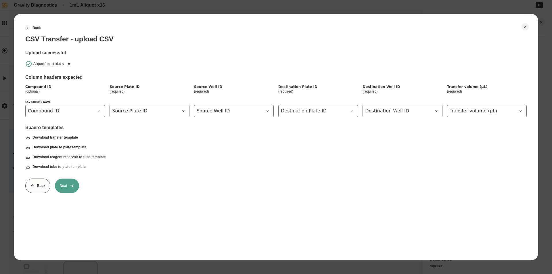
drag, startPoint x: 70, startPoint y: 183, endPoint x: 106, endPoint y: 179, distance: 36.7
click at [70, 183] on icon at bounding box center [72, 185] width 5 height 5
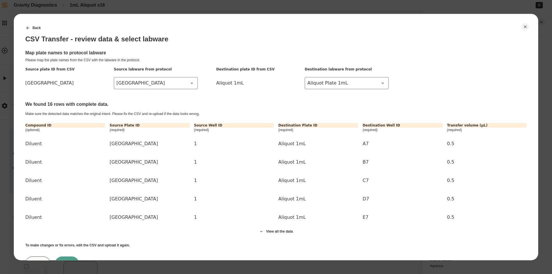
scroll to position [26, 0]
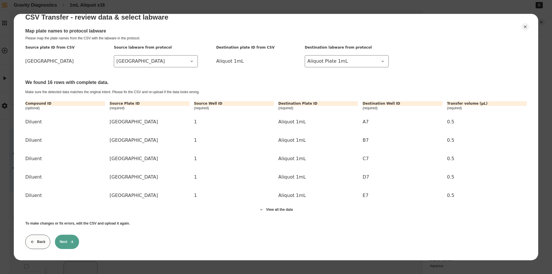
drag, startPoint x: 65, startPoint y: 235, endPoint x: 69, endPoint y: 238, distance: 4.8
click at [65, 236] on button "Next" at bounding box center [67, 241] width 24 height 14
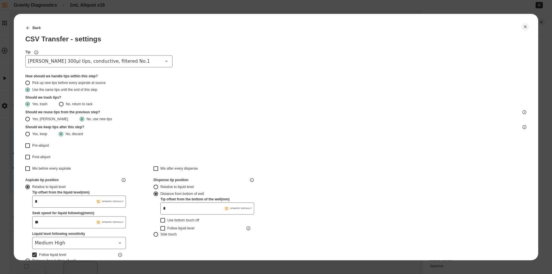
type input "*******"
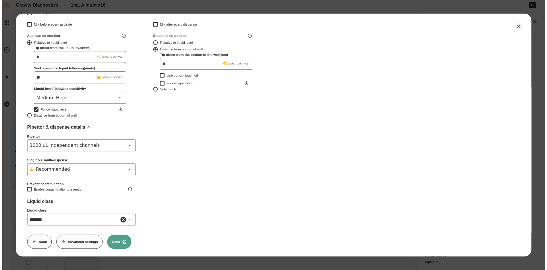
scroll to position [151, 0]
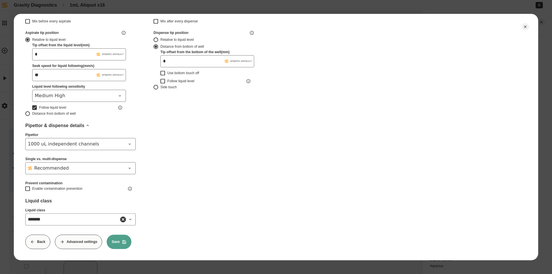
click at [118, 241] on button "Save" at bounding box center [119, 241] width 25 height 14
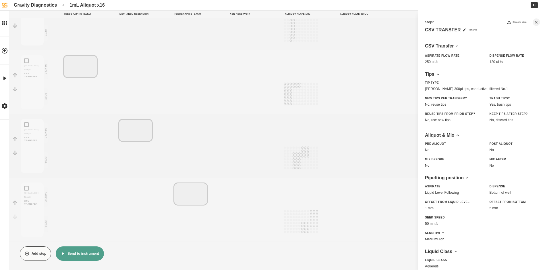
click at [75, 253] on button "Send to instrument" at bounding box center [80, 253] width 48 height 14
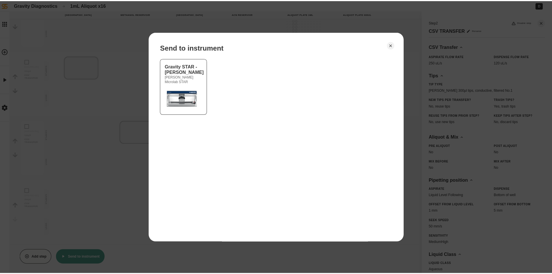
scroll to position [201, 0]
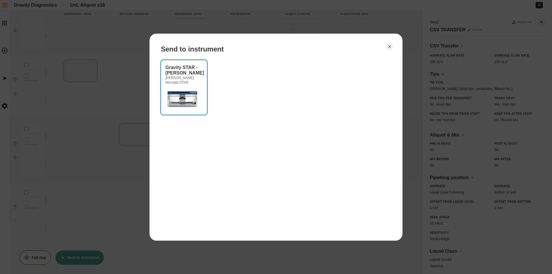
click at [195, 88] on img at bounding box center [183, 98] width 34 height 23
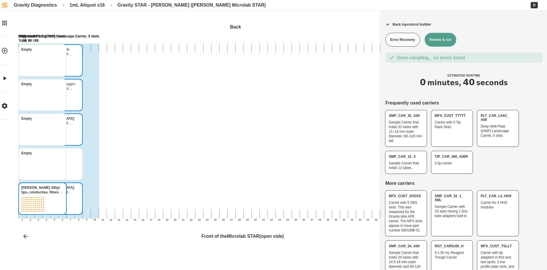
click at [442, 41] on button "Review & run" at bounding box center [441, 40] width 32 height 14
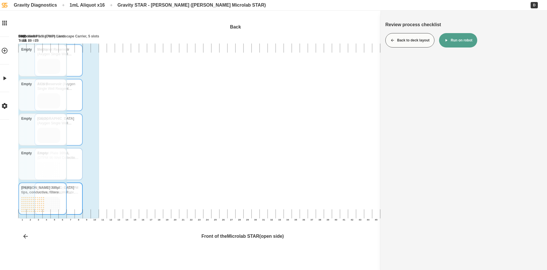
click at [452, 44] on button "Run on robot" at bounding box center [458, 40] width 38 height 14
